Goal: Task Accomplishment & Management: Use online tool/utility

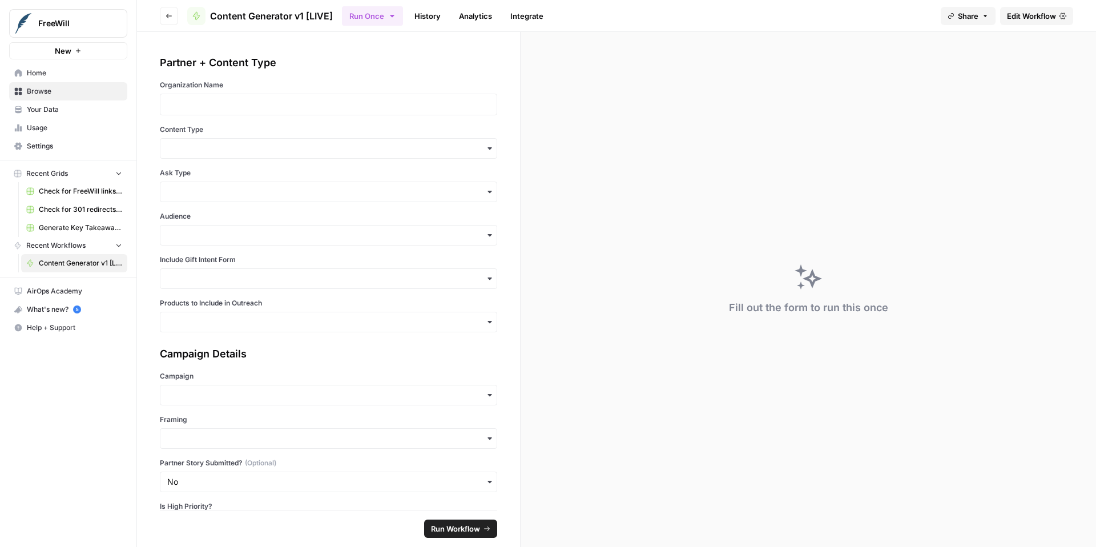
click at [1020, 17] on span "Edit Workflow" at bounding box center [1031, 15] width 49 height 11
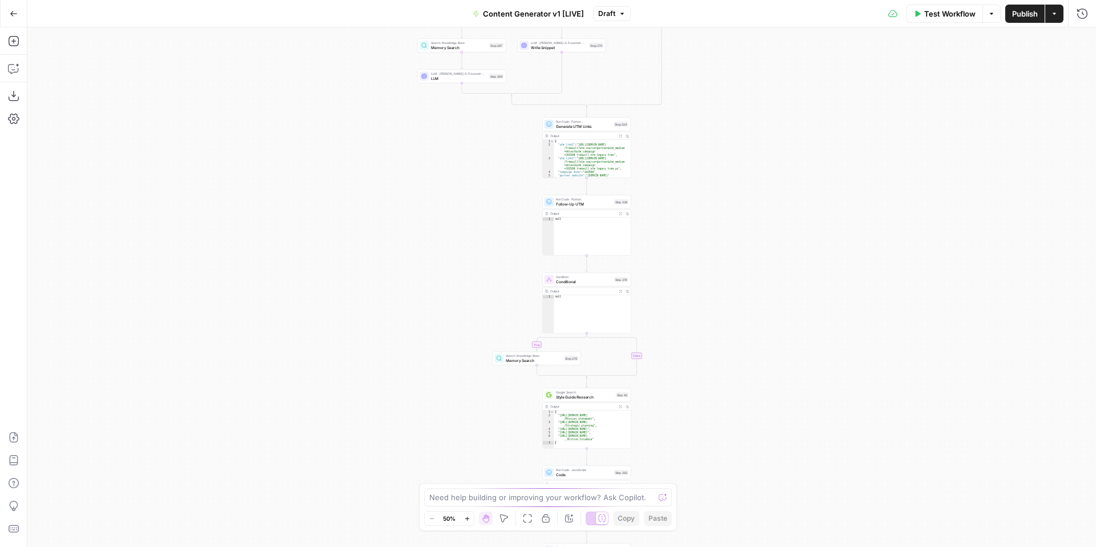
drag, startPoint x: 721, startPoint y: 345, endPoint x: 721, endPoint y: 163, distance: 182.1
click at [721, 163] on div "true false true false true false true false true false true false Workflow Set …" at bounding box center [561, 286] width 1068 height 519
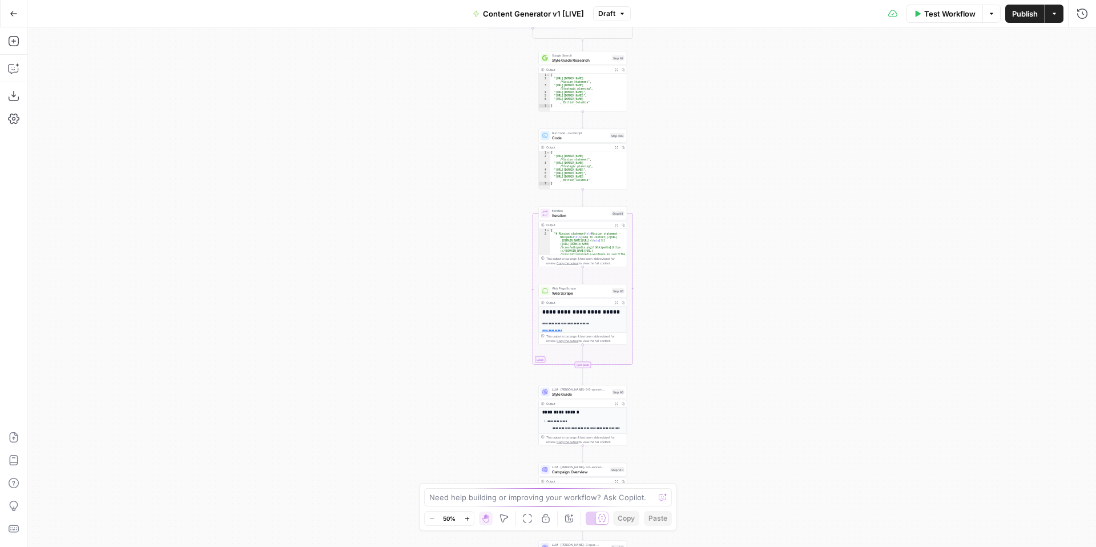
drag, startPoint x: 717, startPoint y: 372, endPoint x: 711, endPoint y: 160, distance: 211.8
click at [711, 160] on div "true false true false true false true false true false true false Workflow Set …" at bounding box center [561, 286] width 1068 height 519
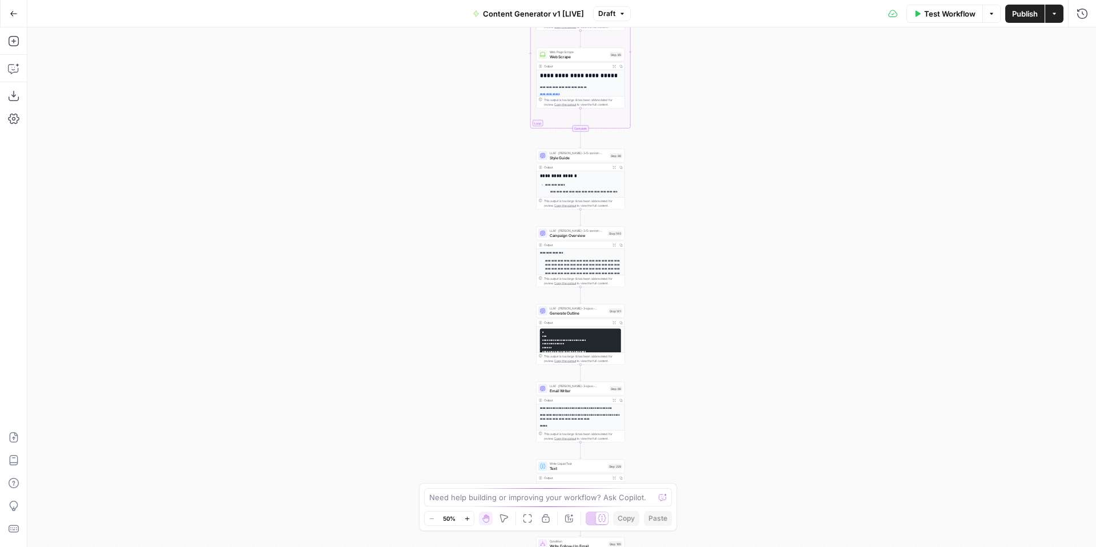
drag, startPoint x: 705, startPoint y: 116, endPoint x: 700, endPoint y: 85, distance: 31.2
click at [700, 85] on div "true false true false true false true false true false true false Workflow Set …" at bounding box center [561, 286] width 1068 height 519
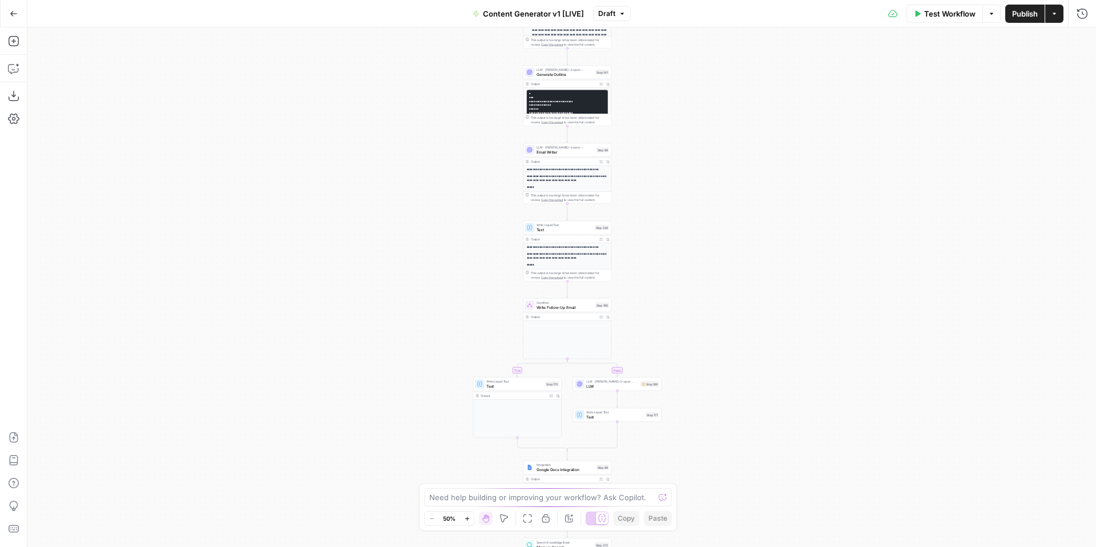
drag, startPoint x: 705, startPoint y: 325, endPoint x: 696, endPoint y: 116, distance: 209.1
click at [696, 116] on div "true false true false true false true false true false true false Workflow Set …" at bounding box center [561, 286] width 1068 height 519
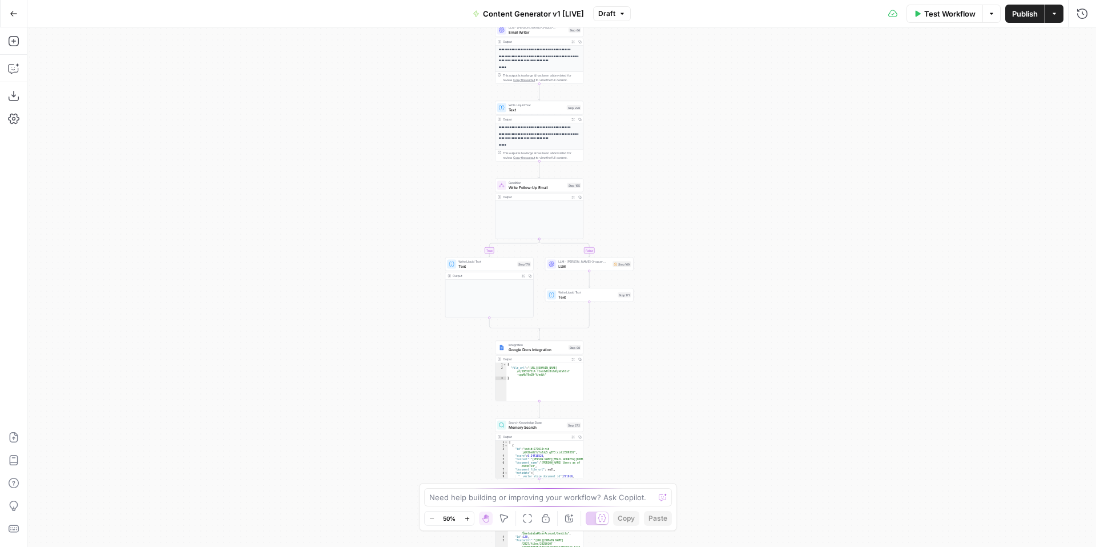
drag, startPoint x: 702, startPoint y: 315, endPoint x: 667, endPoint y: 118, distance: 200.0
click at [667, 118] on div "true false true false true false true false true false true false Workflow Set …" at bounding box center [561, 286] width 1068 height 519
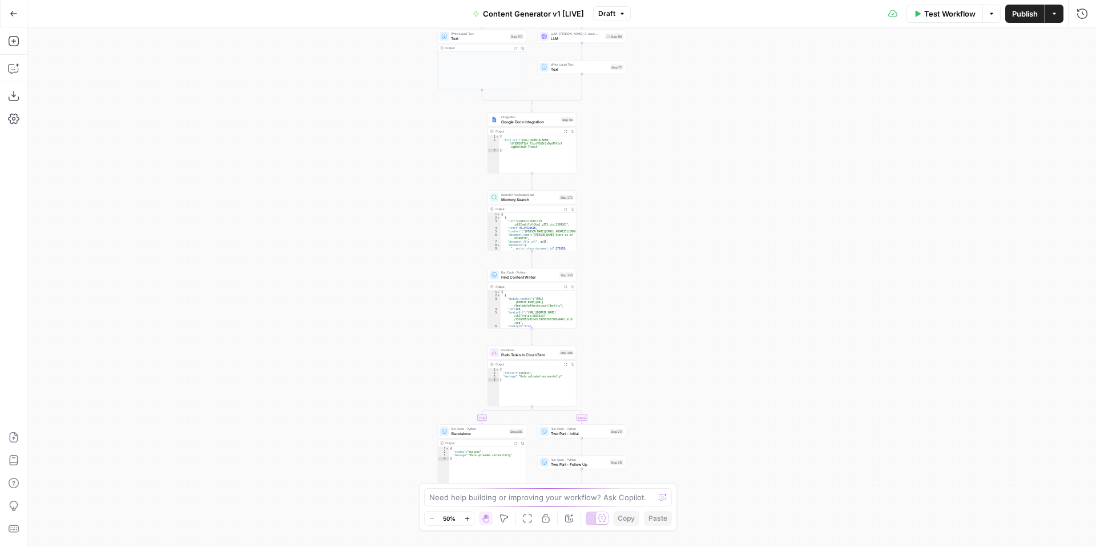
drag, startPoint x: 667, startPoint y: 354, endPoint x: 667, endPoint y: 202, distance: 152.4
click at [667, 202] on div "true false true false true false true false true false true false Workflow Set …" at bounding box center [561, 286] width 1068 height 519
click at [510, 119] on span "Google Docs Integration" at bounding box center [530, 119] width 58 height 6
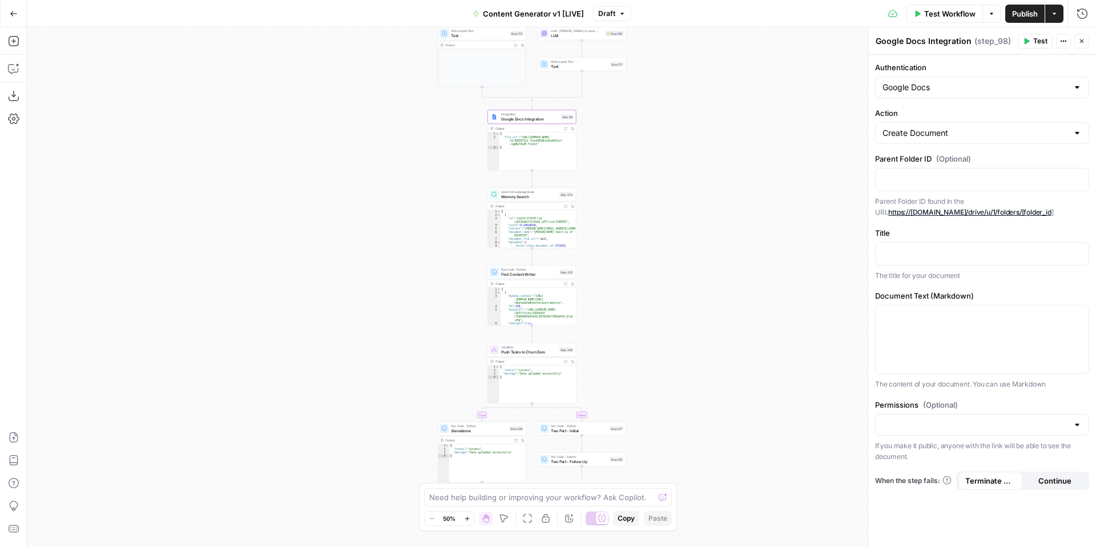
click at [612, 14] on span "Draft" at bounding box center [606, 14] width 17 height 10
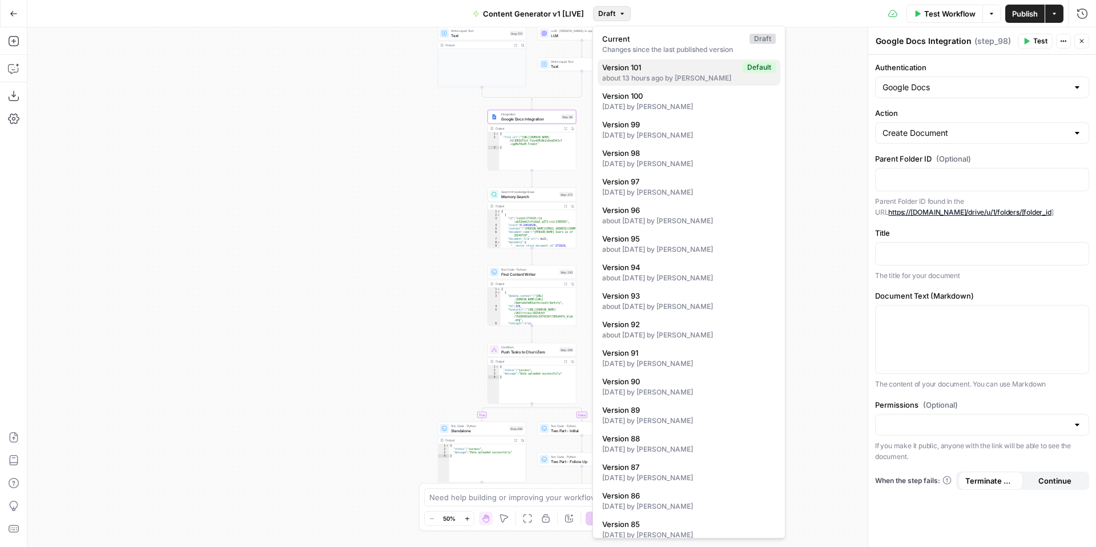
click at [656, 68] on span "Version 101" at bounding box center [670, 67] width 136 height 11
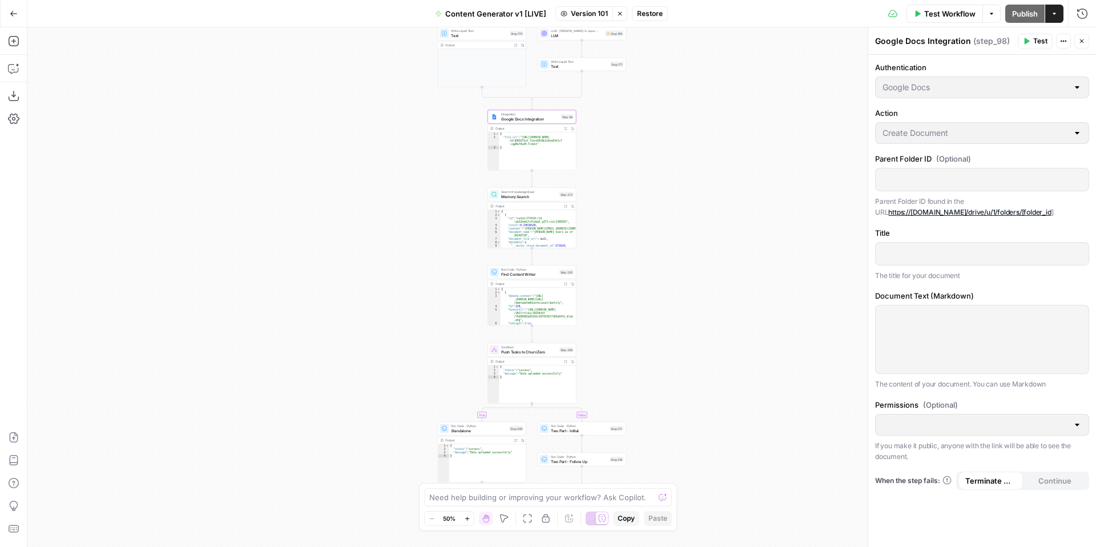
click at [595, 16] on span "Version 101" at bounding box center [589, 14] width 37 height 10
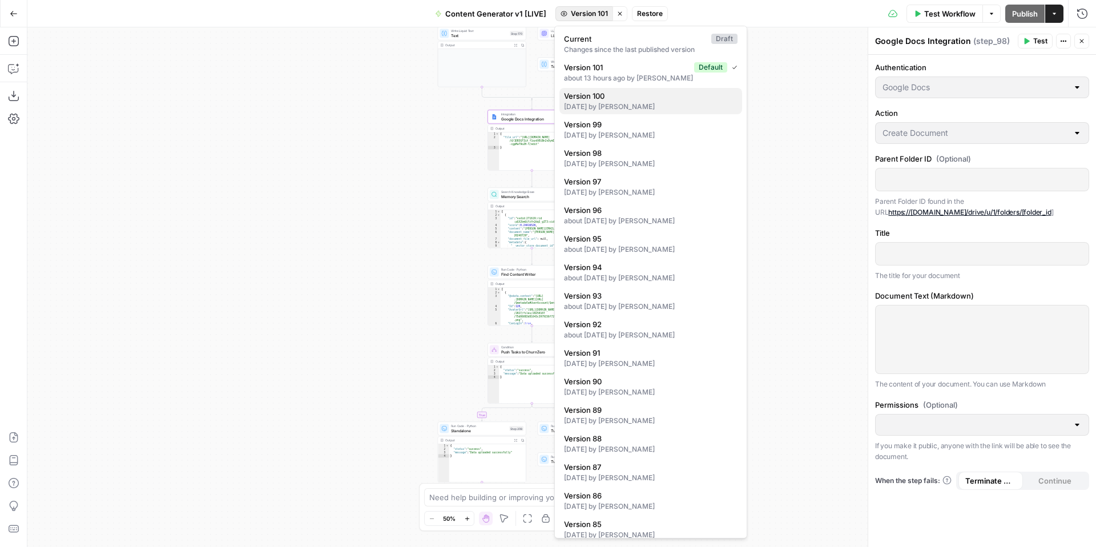
click at [626, 96] on span "Version 100" at bounding box center [648, 95] width 169 height 11
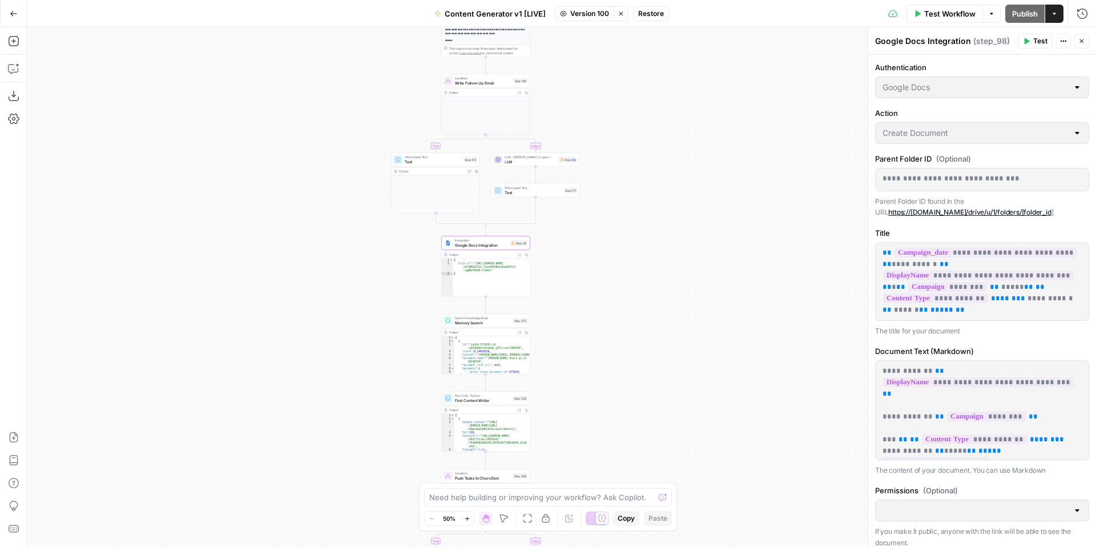
drag, startPoint x: 688, startPoint y: 69, endPoint x: 639, endPoint y: 202, distance: 141.6
click at [639, 202] on div "true false true false true false true true false true false false Workflow Set …" at bounding box center [561, 286] width 1068 height 519
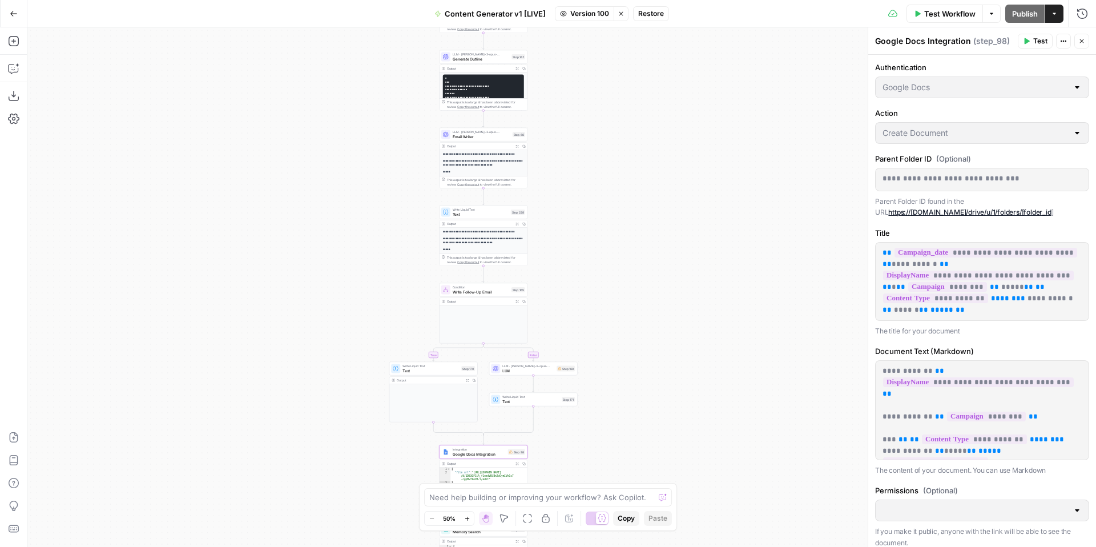
drag, startPoint x: 673, startPoint y: 113, endPoint x: 680, endPoint y: 362, distance: 249.5
click at [680, 362] on div "true false true false true false true true false true false false Workflow Set …" at bounding box center [561, 286] width 1068 height 519
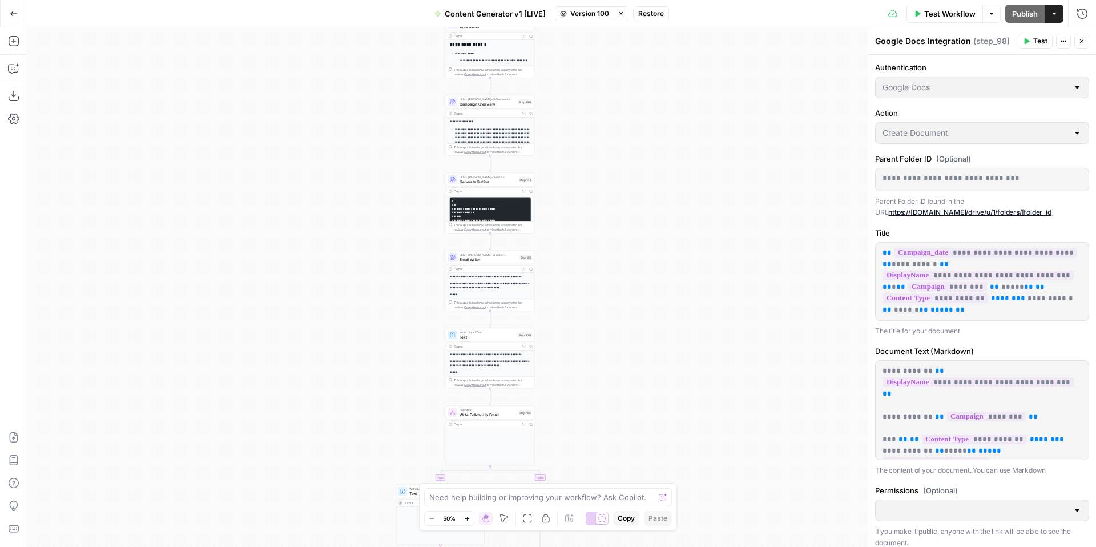
drag, startPoint x: 662, startPoint y: 157, endPoint x: 665, endPoint y: 389, distance: 231.7
click at [666, 389] on div "true false true false true false true true false true false false Workflow Set …" at bounding box center [561, 286] width 1068 height 519
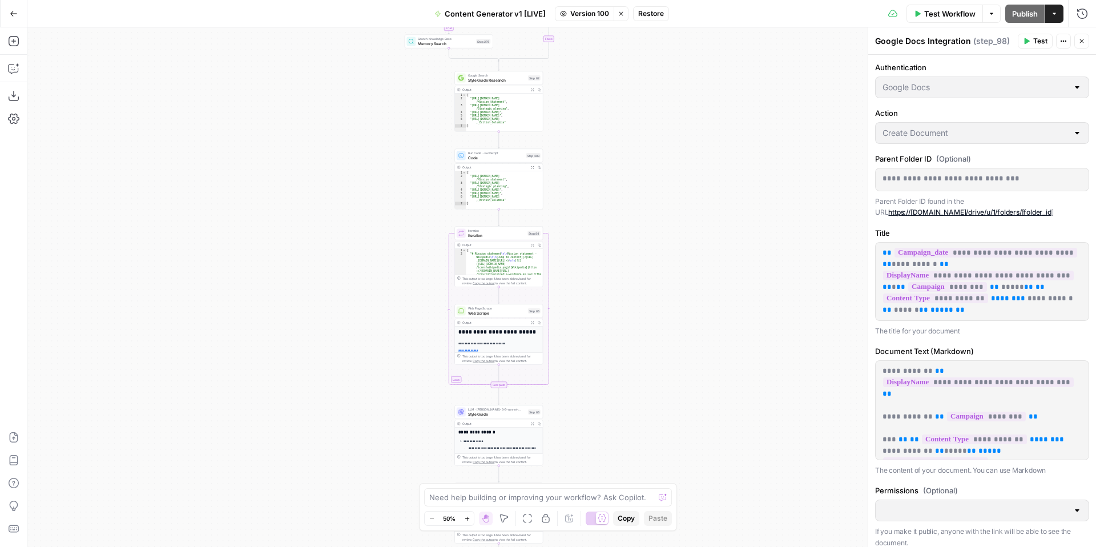
drag, startPoint x: 647, startPoint y: 141, endPoint x: 652, endPoint y: 382, distance: 240.9
click at [652, 382] on div "true false true false true false true true false true false false Workflow Set …" at bounding box center [561, 286] width 1068 height 519
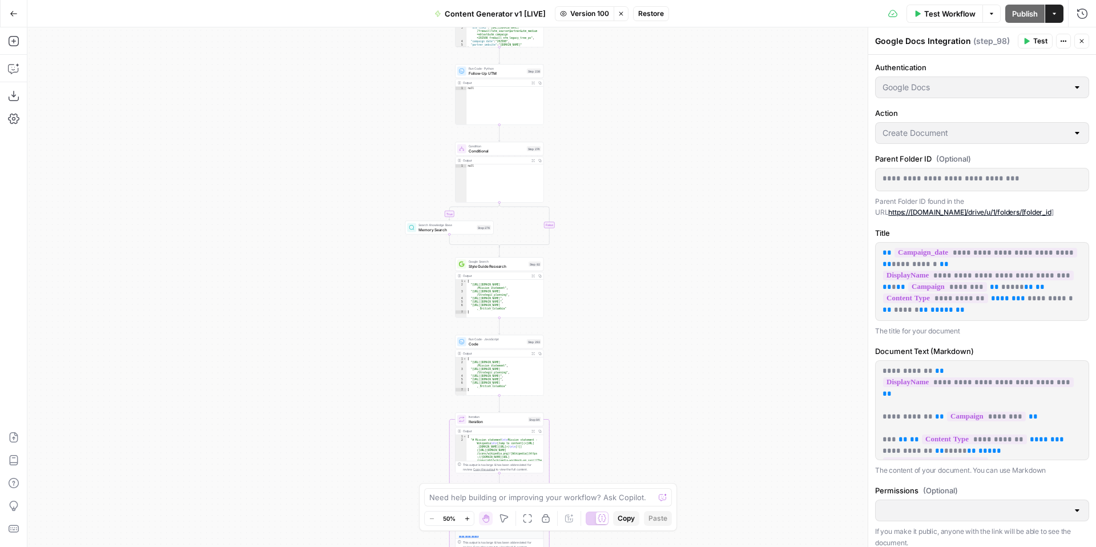
drag, startPoint x: 639, startPoint y: 127, endPoint x: 638, endPoint y: 364, distance: 237.4
click at [639, 365] on div "true false true false true false true true false true false false Workflow Set …" at bounding box center [561, 286] width 1068 height 519
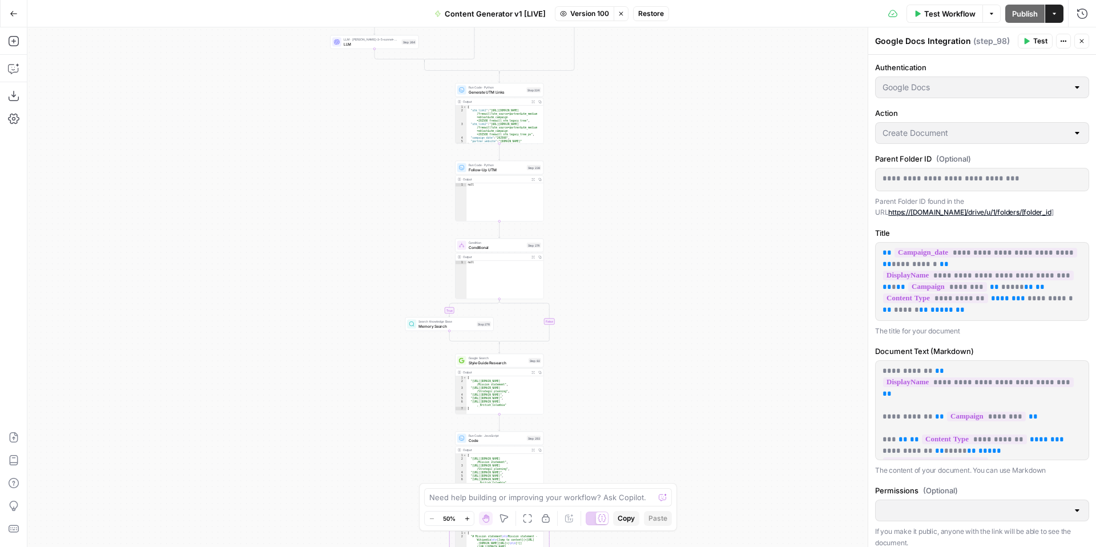
drag, startPoint x: 620, startPoint y: 128, endPoint x: 619, endPoint y: 267, distance: 139.3
click at [619, 267] on div "true false true false true false true true false true false false Workflow Set …" at bounding box center [561, 286] width 1068 height 519
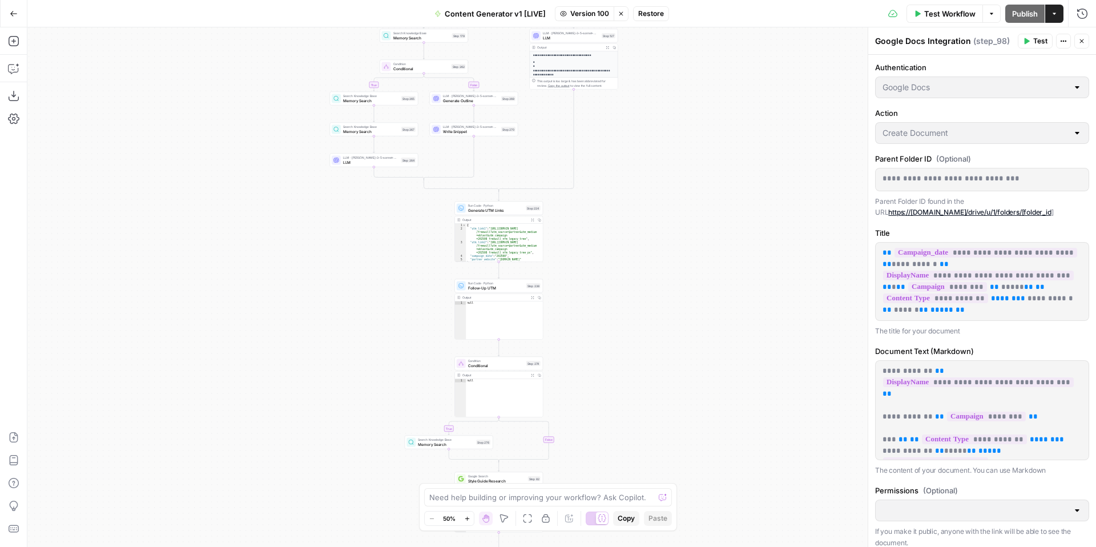
click at [646, 17] on span "Restore" at bounding box center [651, 14] width 26 height 10
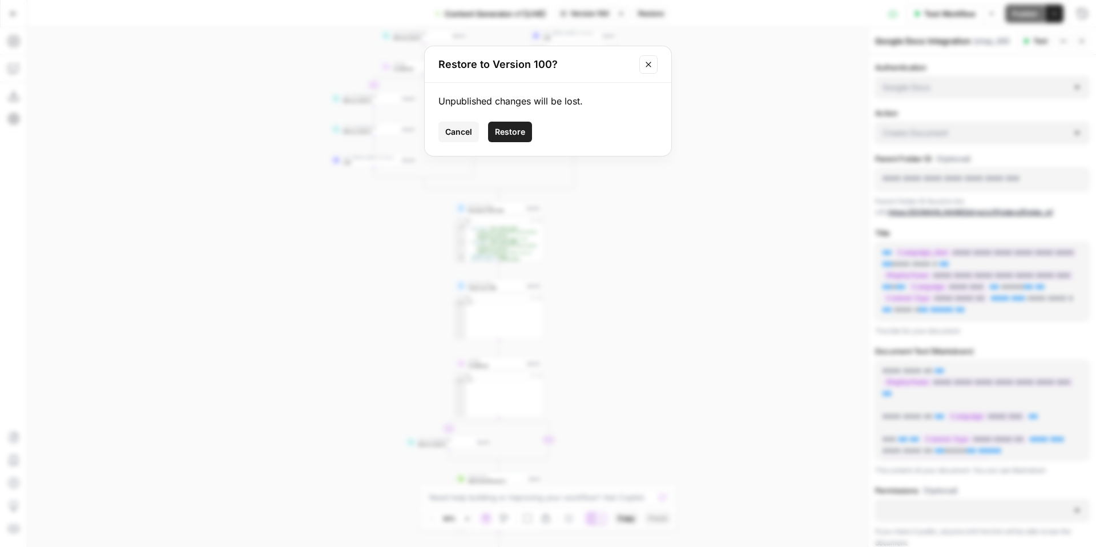
click at [509, 126] on span "Restore" at bounding box center [510, 131] width 30 height 11
